Goal: Task Accomplishment & Management: Complete application form

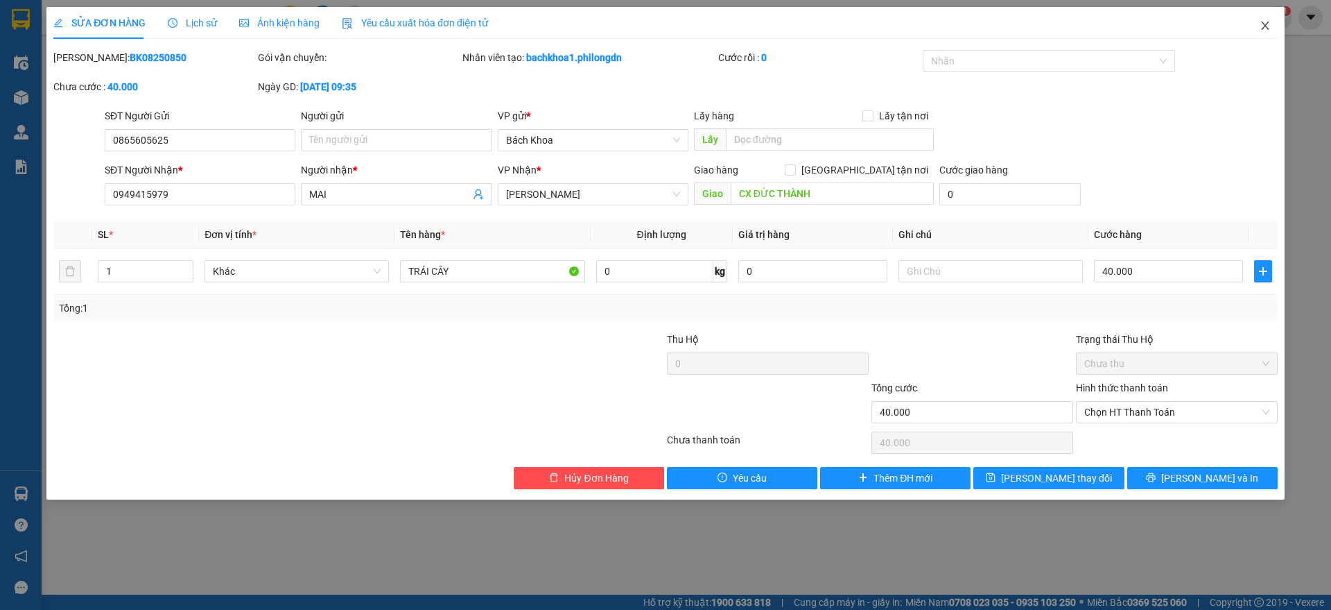
click at [1270, 23] on icon "close" at bounding box center [1265, 25] width 11 height 11
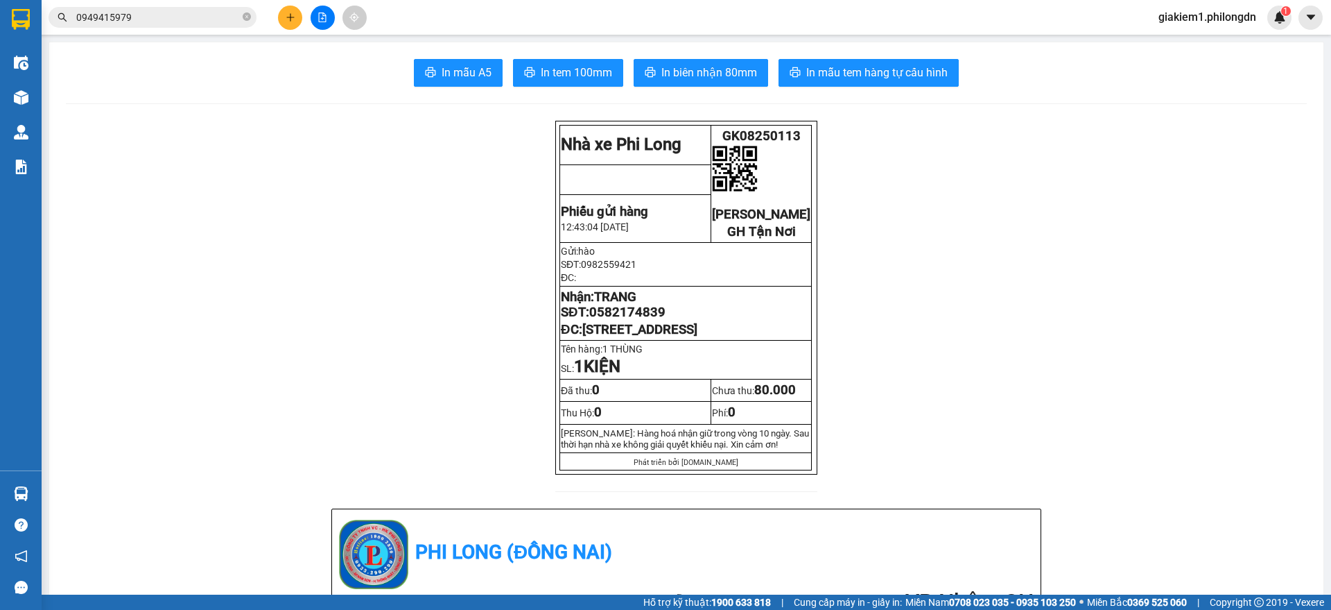
click at [175, 7] on span "0949415979" at bounding box center [153, 17] width 208 height 21
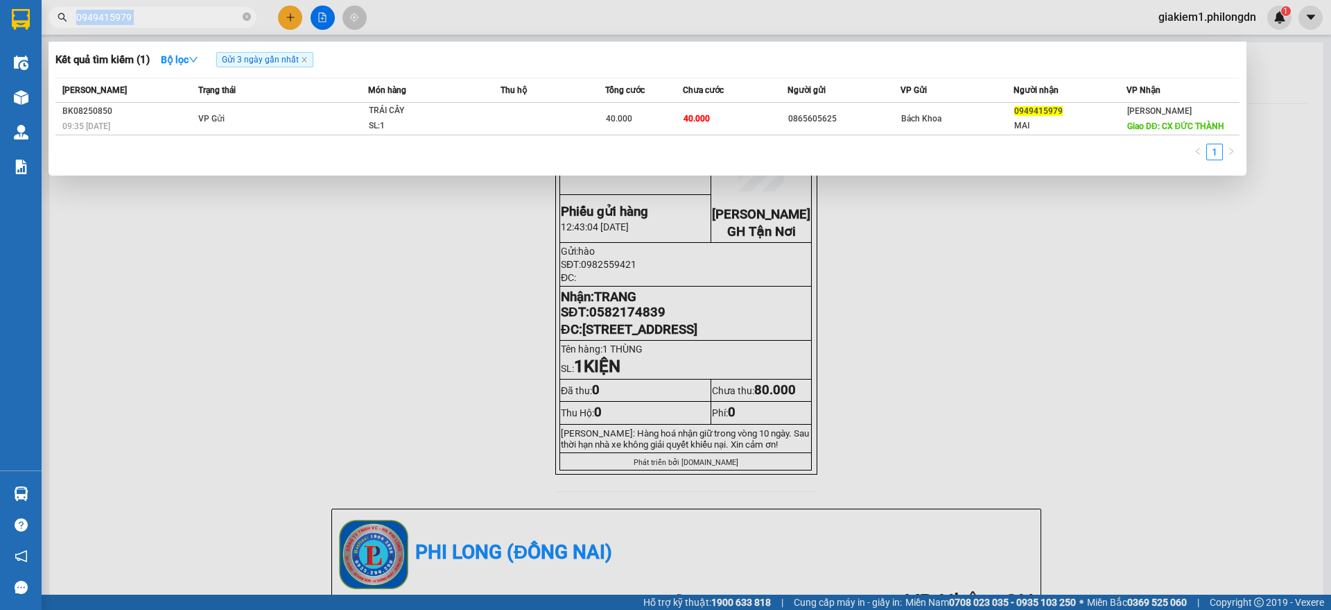
click at [175, 7] on span "0949415979" at bounding box center [153, 17] width 208 height 21
click at [182, 17] on input "0949415979" at bounding box center [158, 17] width 164 height 15
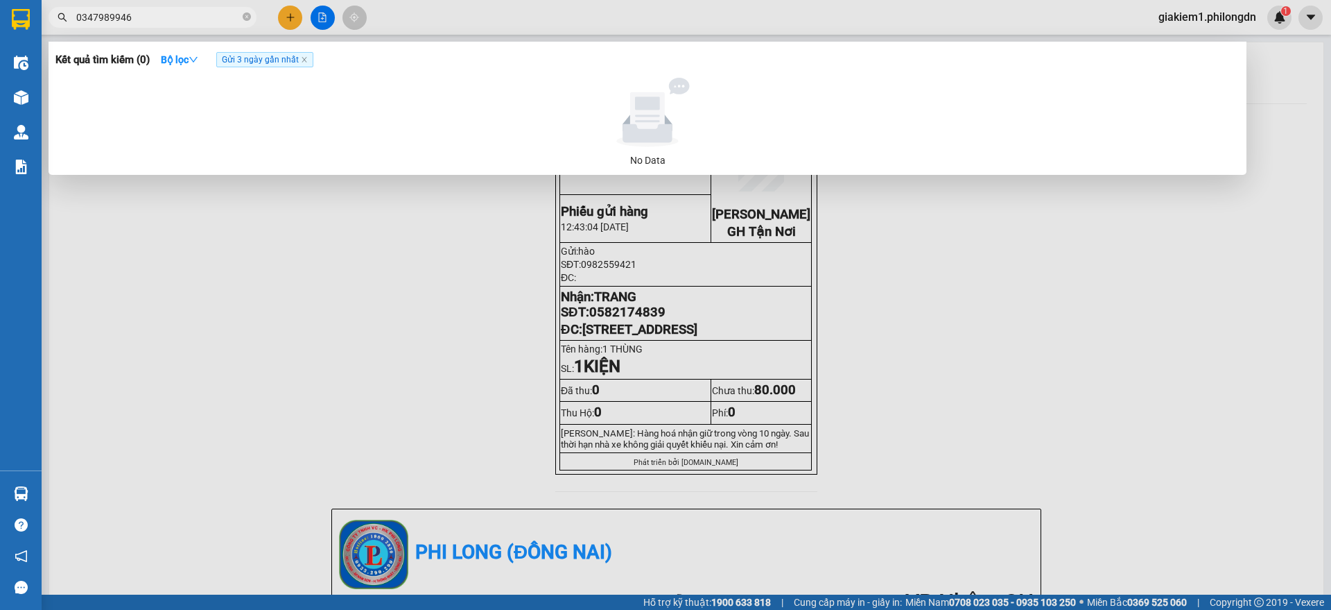
type input "0347989946"
